Goal: Submit feedback/report problem: Submit feedback/report problem

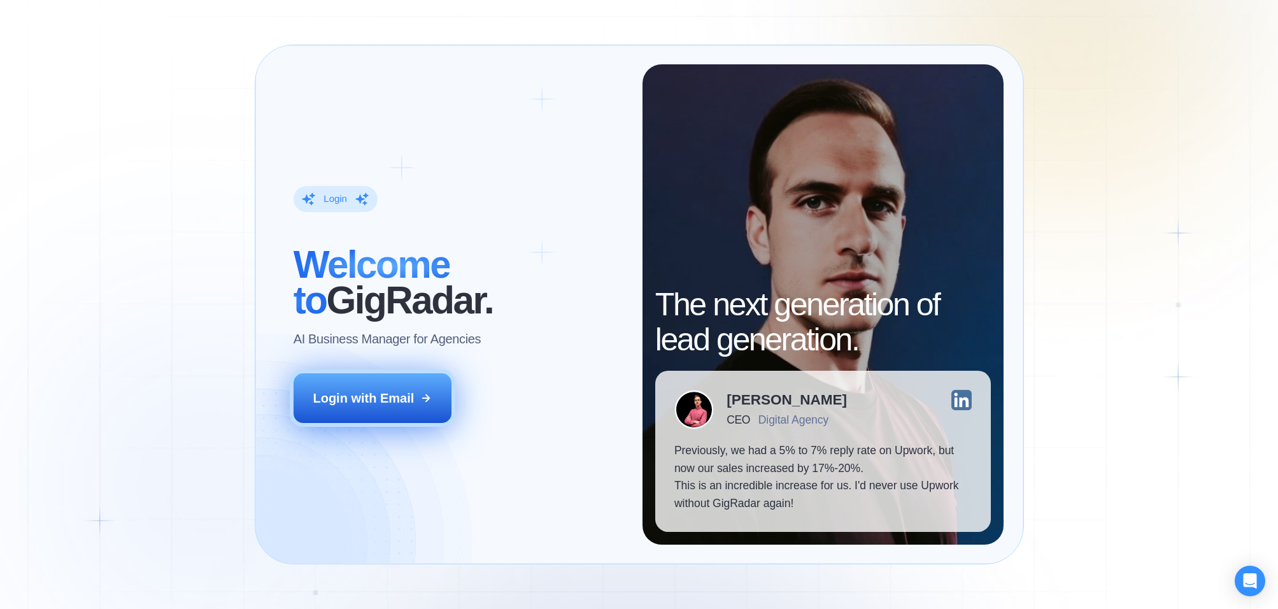
click at [416, 395] on button "Login with Email" at bounding box center [373, 398] width 158 height 50
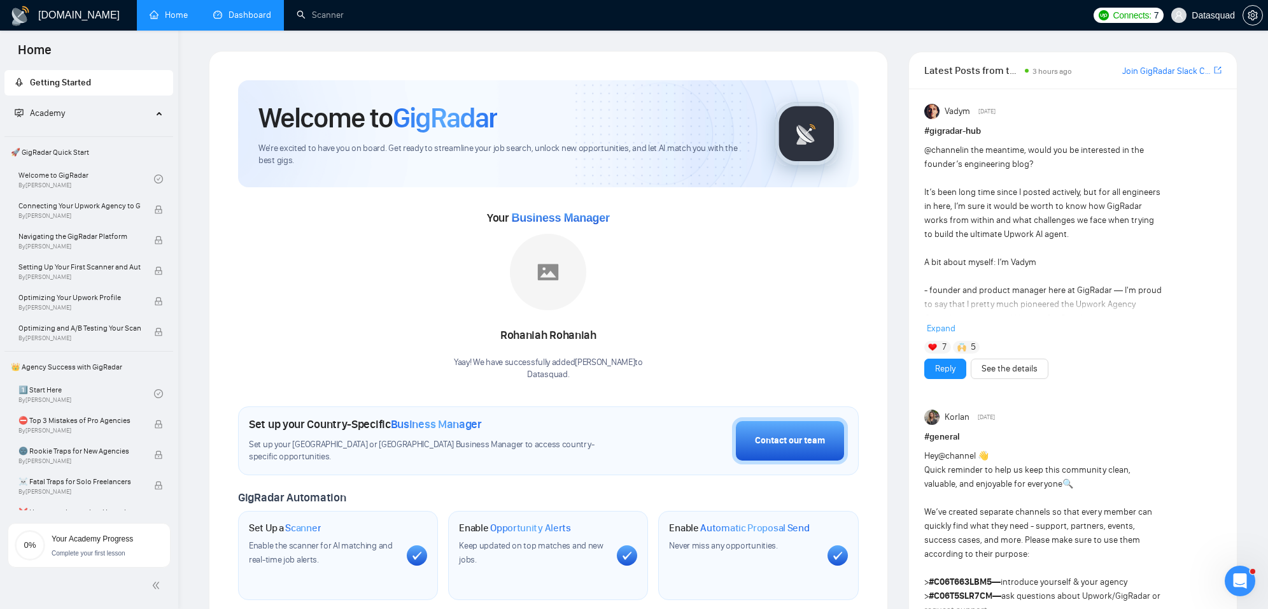
click at [271, 20] on link "Dashboard" at bounding box center [242, 15] width 58 height 11
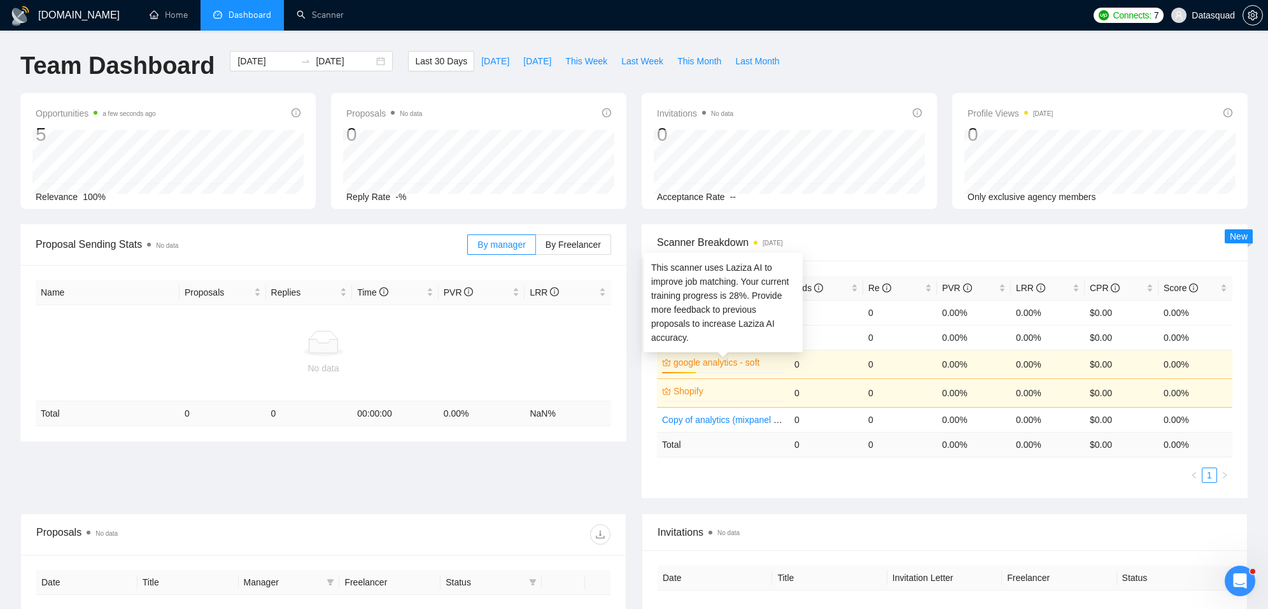
click at [723, 355] on link "google analytics - soft" at bounding box center [728, 362] width 108 height 14
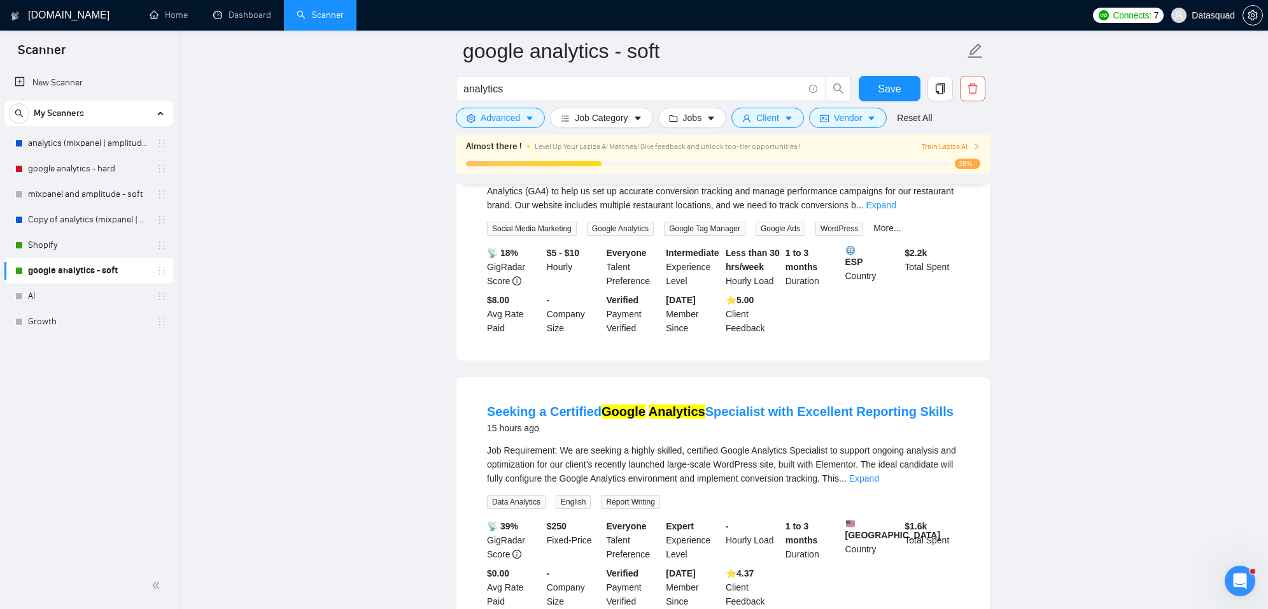
scroll to position [192, 0]
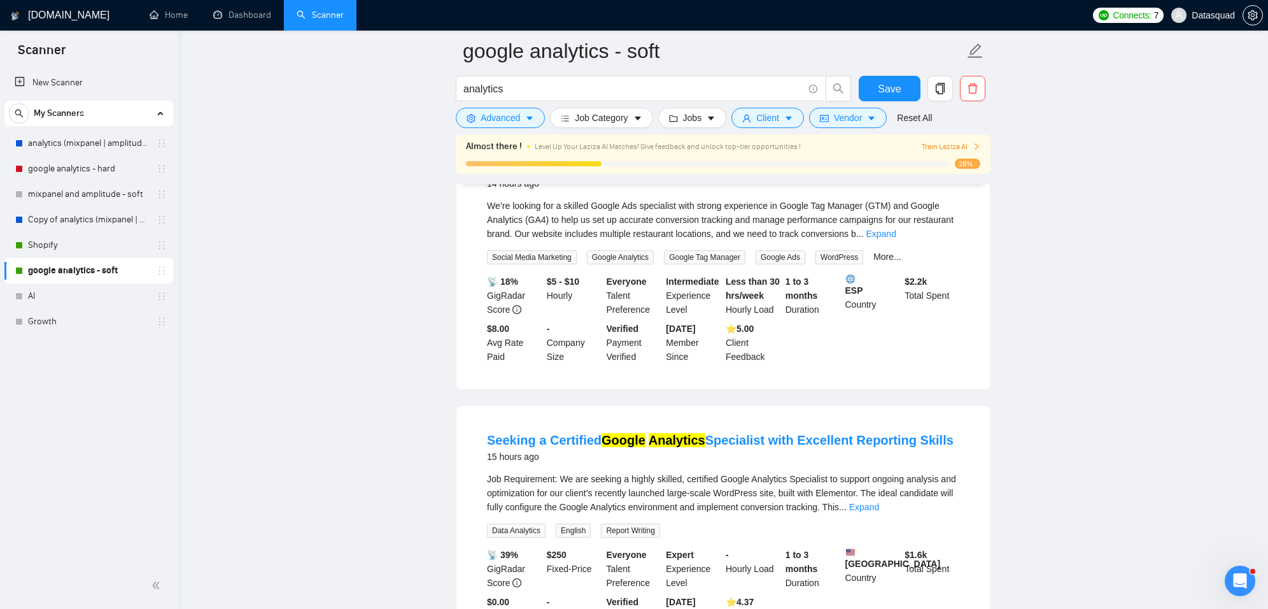
click at [890, 145] on div "Train Laziza AI" at bounding box center [927, 147] width 107 height 12
click at [948, 144] on span "Train Laziza AI" at bounding box center [951, 147] width 59 height 12
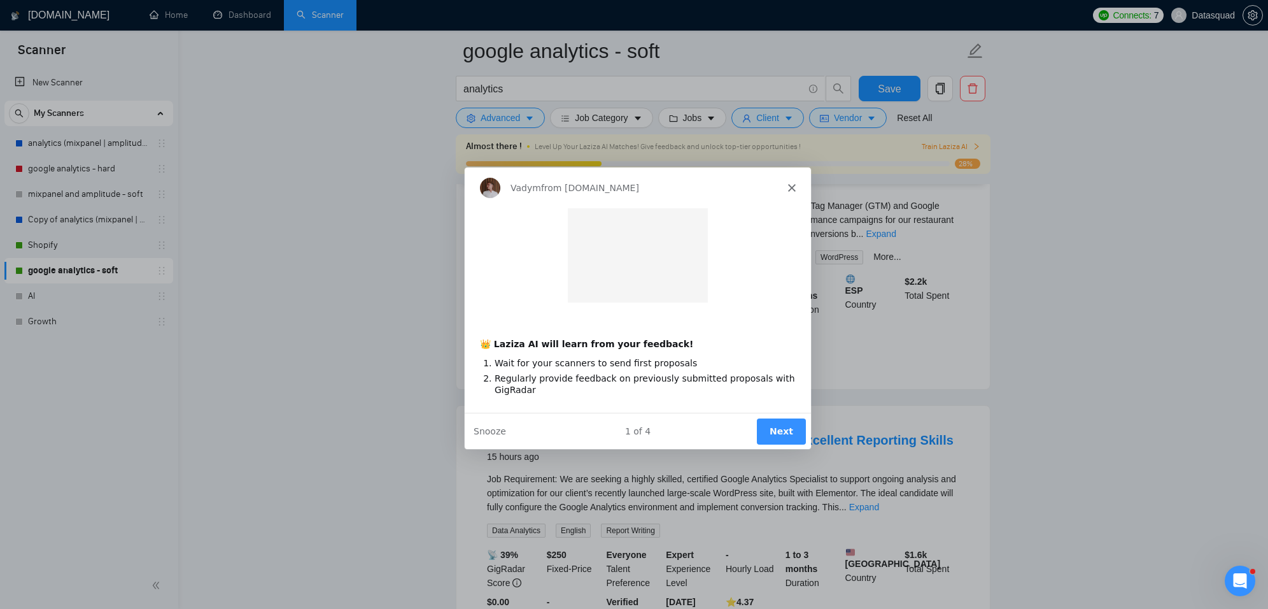
scroll to position [0, 0]
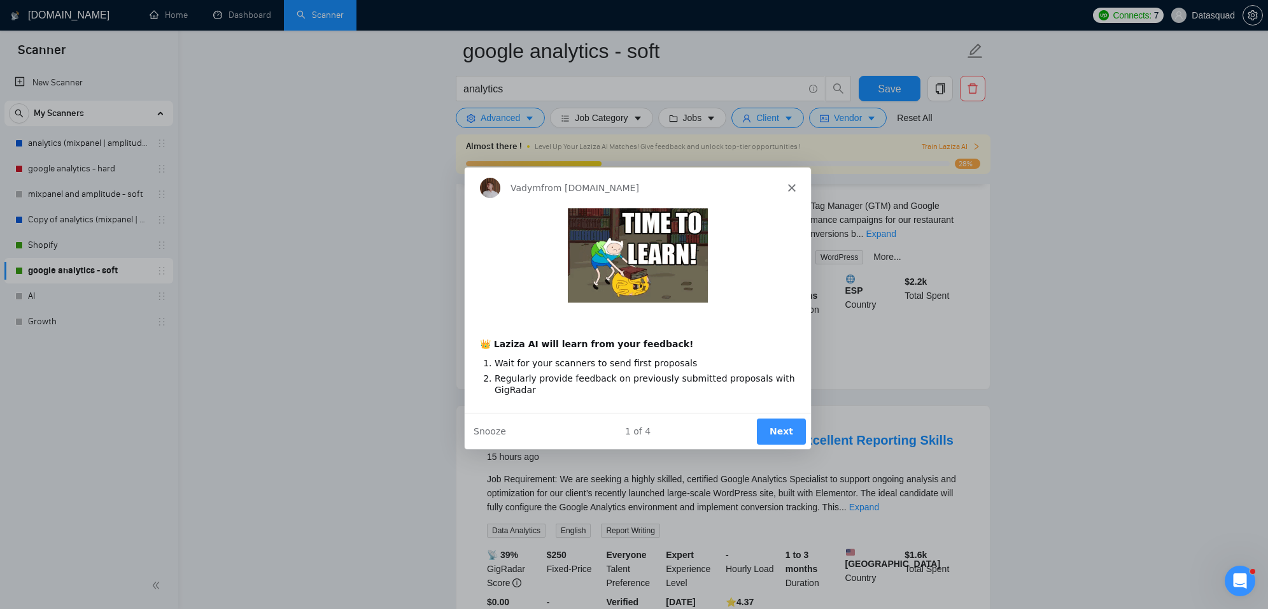
click at [795, 180] on div "Vadym from [DOMAIN_NAME]" at bounding box center [637, 186] width 346 height 41
click at [793, 186] on icon "Close" at bounding box center [792, 187] width 8 height 8
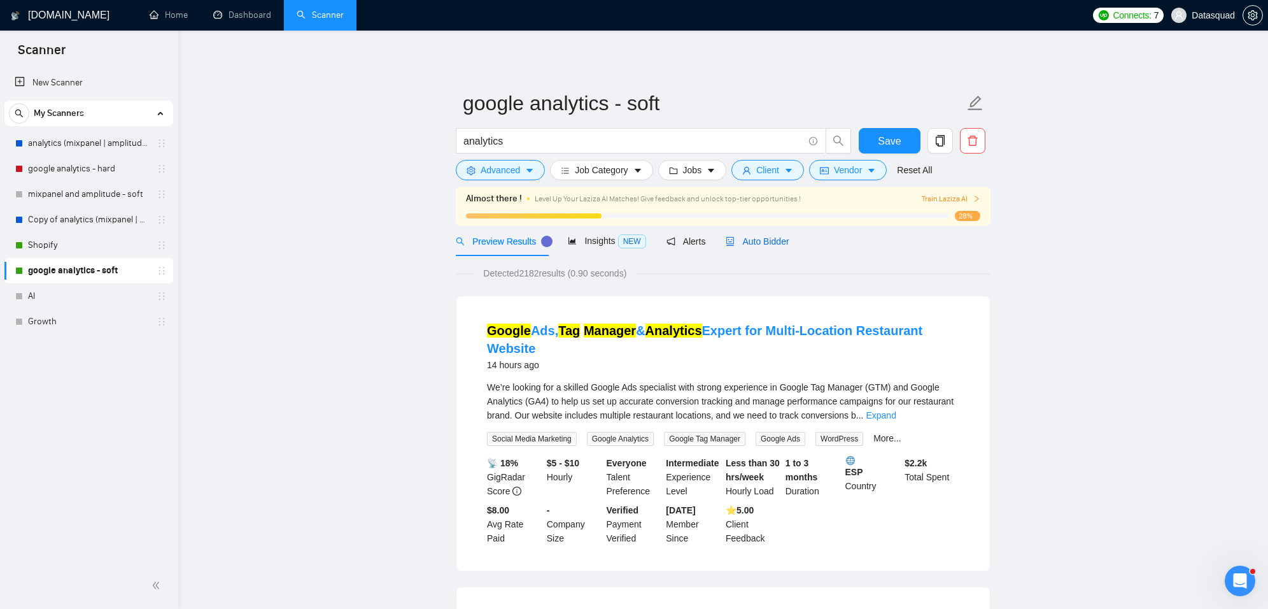
click at [778, 239] on span "Auto Bidder" at bounding box center [757, 241] width 63 height 10
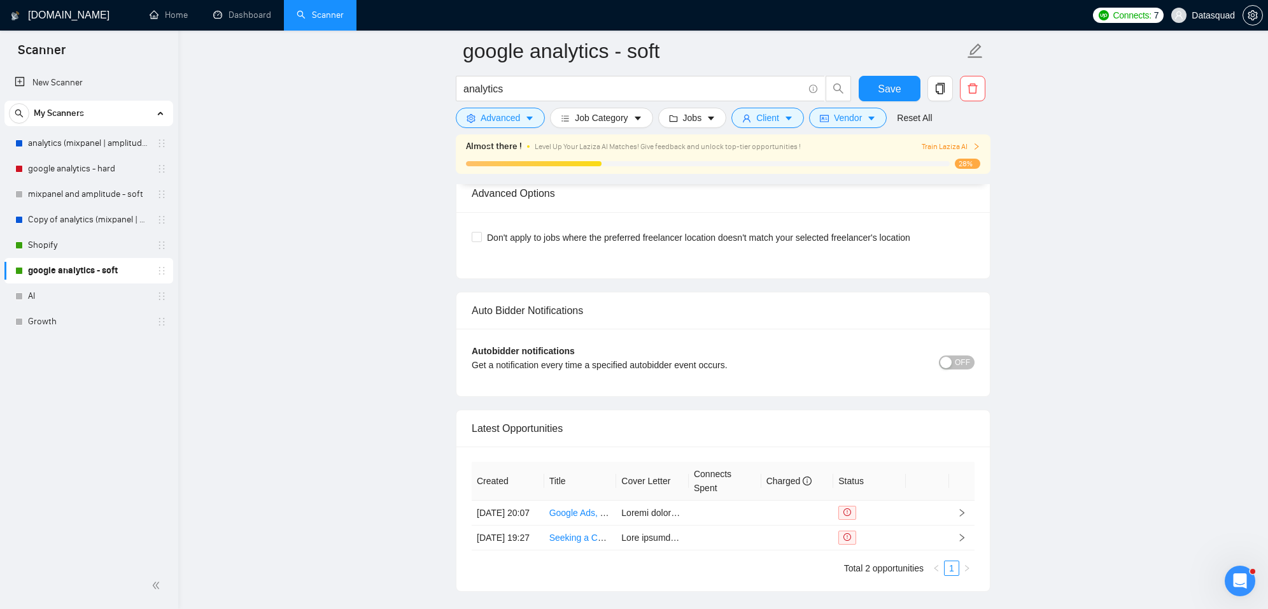
scroll to position [3084, 0]
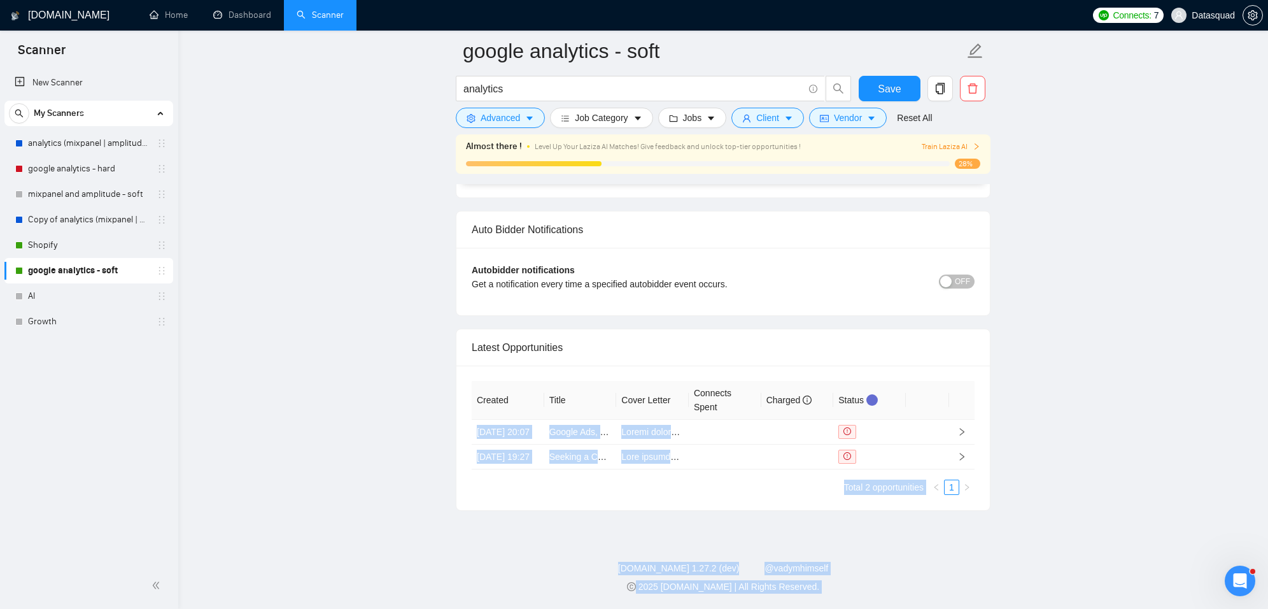
drag, startPoint x: 890, startPoint y: 387, endPoint x: 841, endPoint y: 389, distance: 48.5
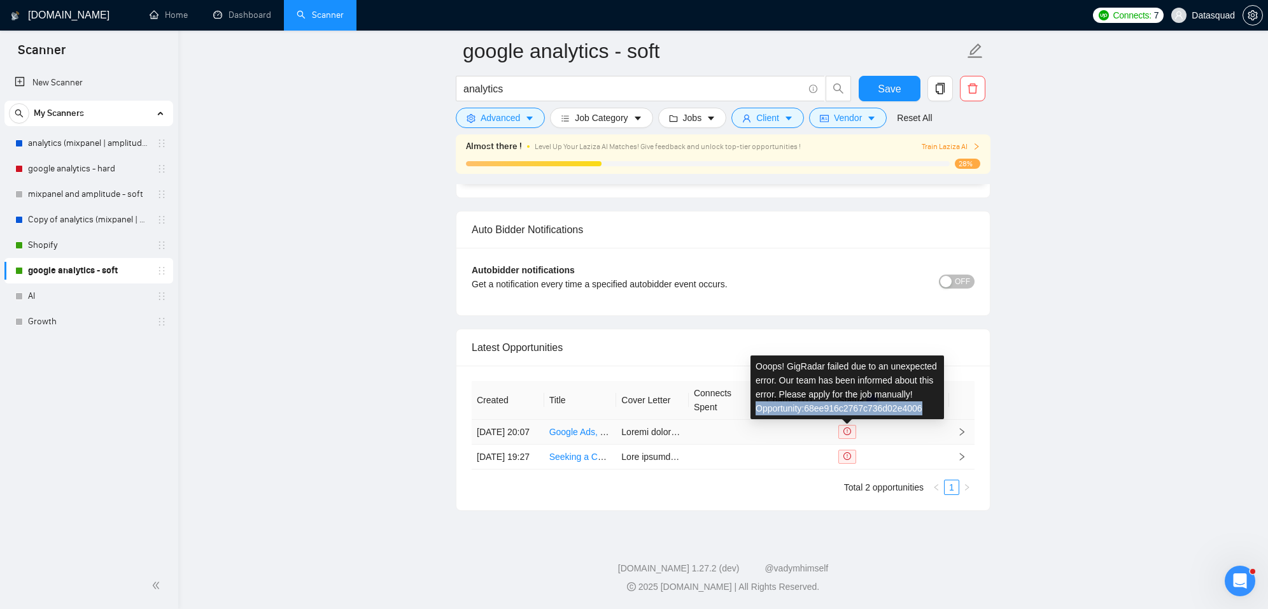
drag, startPoint x: 890, startPoint y: 389, endPoint x: 758, endPoint y: 375, distance: 132.6
click at [758, 375] on div "Ooops! GigRadar failed due to an unexpected error. Our team has been informed a…" at bounding box center [848, 387] width 194 height 64
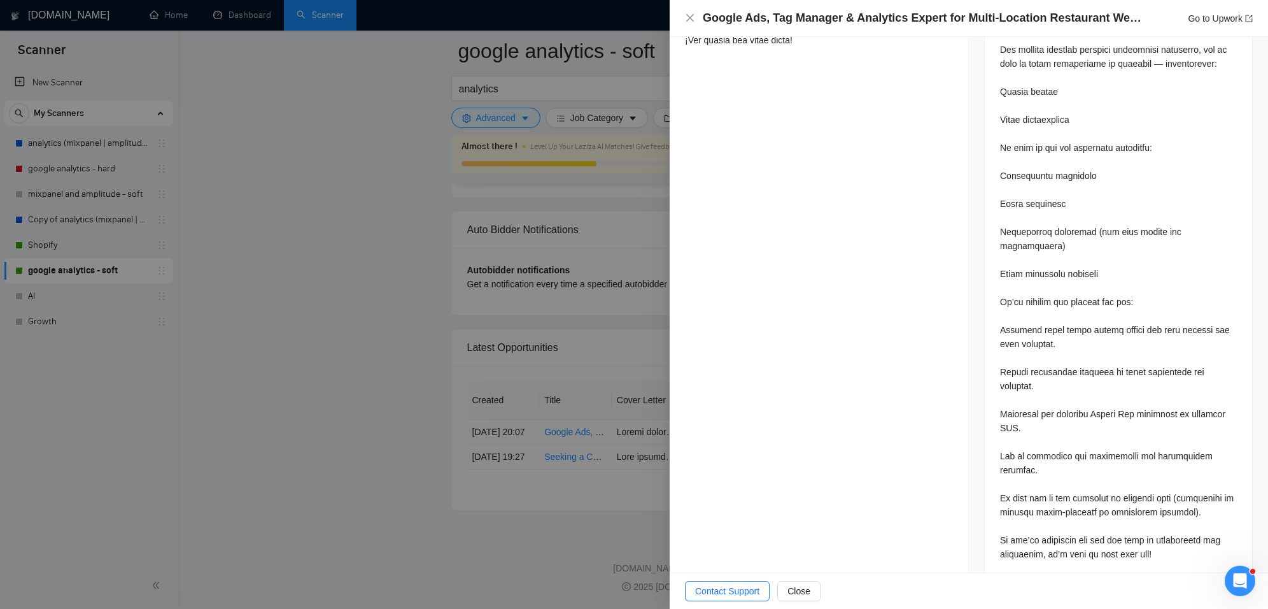
scroll to position [777, 0]
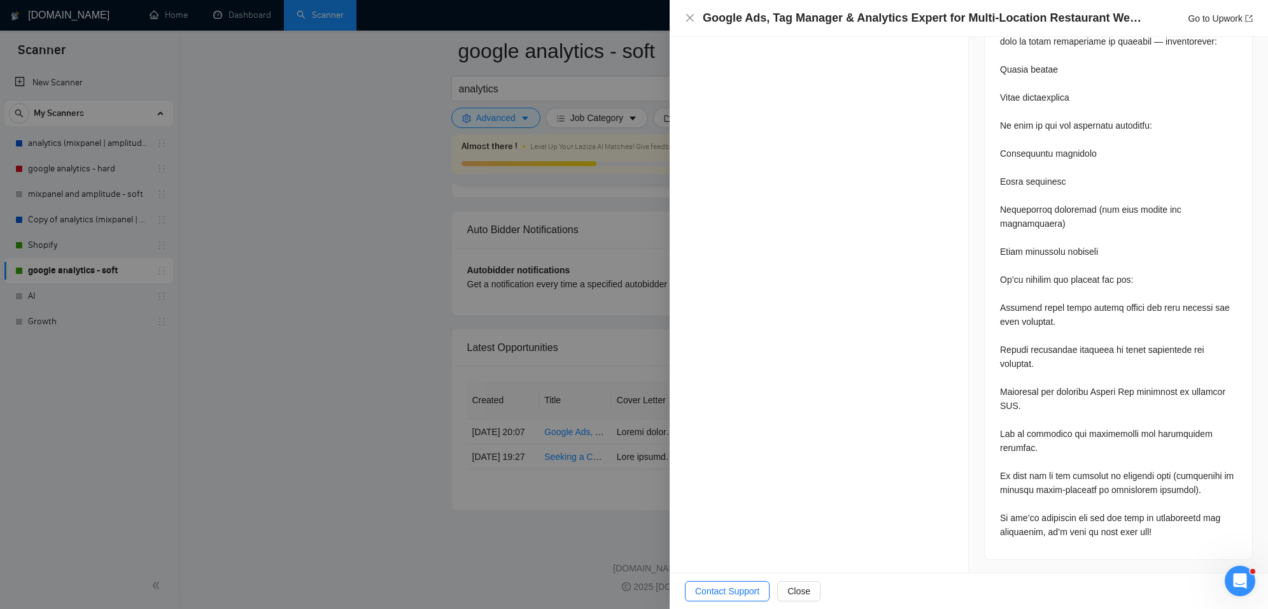
click at [727, 586] on span "Contact Support" at bounding box center [727, 591] width 64 height 14
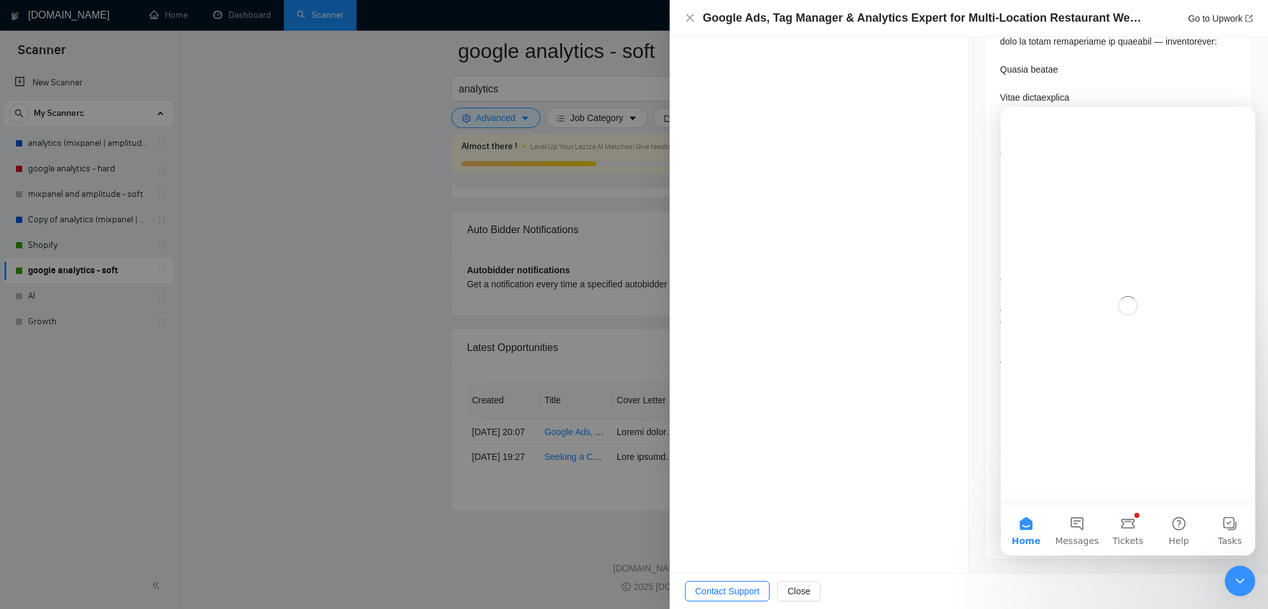
scroll to position [0, 0]
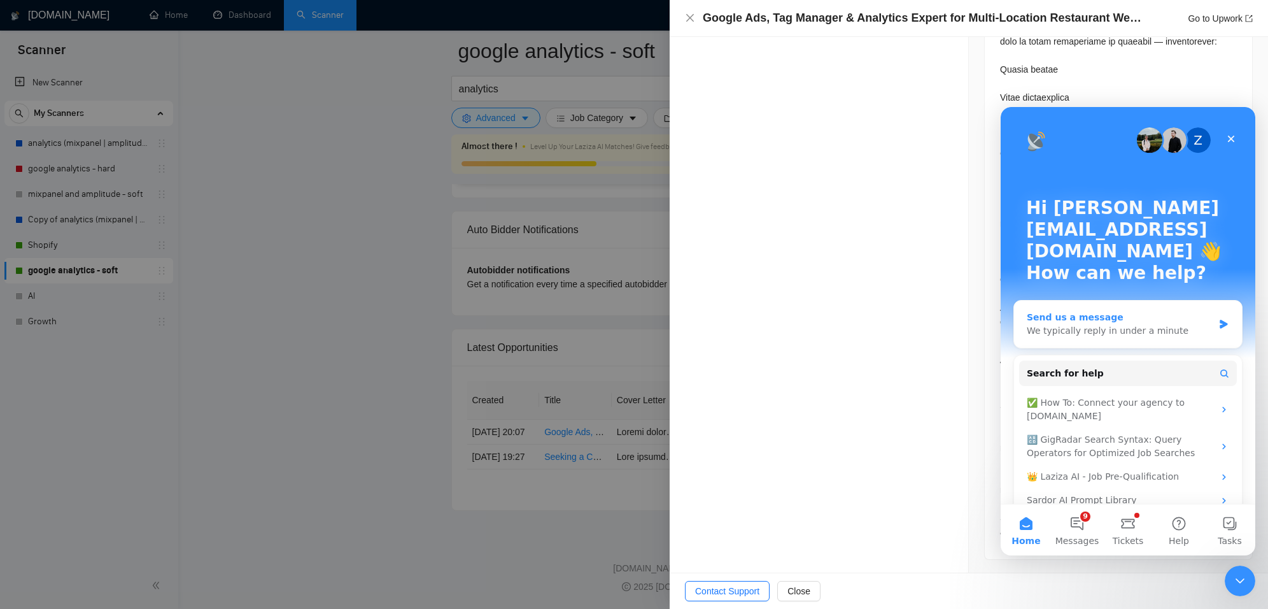
click at [1146, 324] on div "We typically reply in under a minute" at bounding box center [1120, 330] width 187 height 13
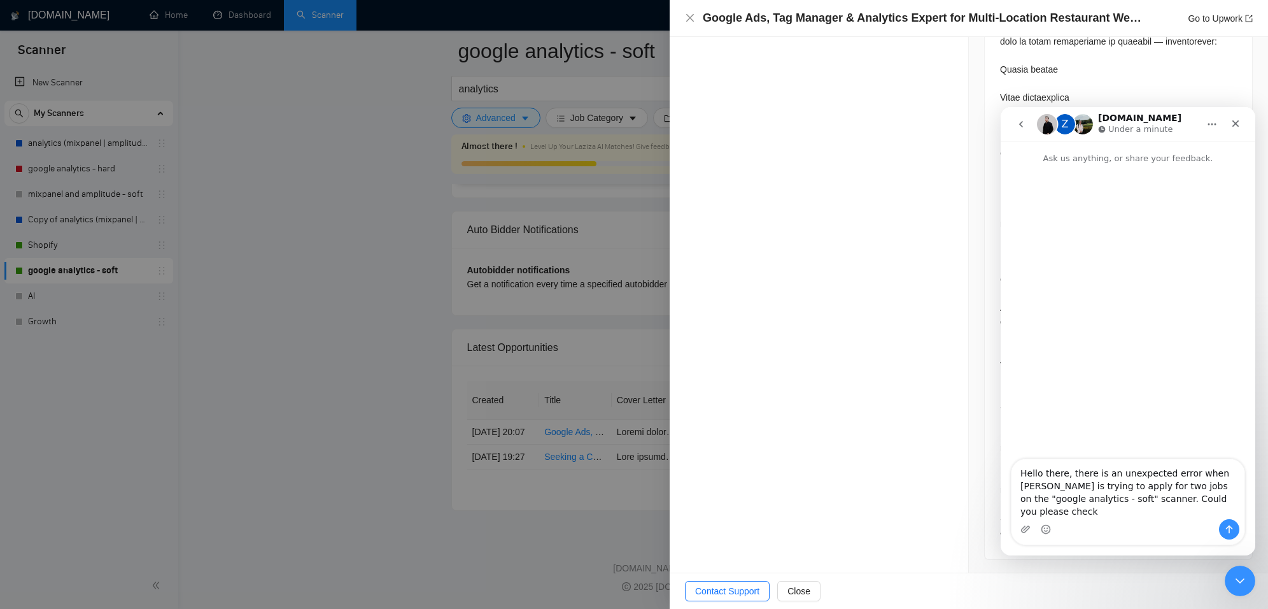
type textarea "Hello there, there is an unexpected error when [PERSON_NAME] is trying to apply…"
